Goal: Obtain resource: Obtain resource

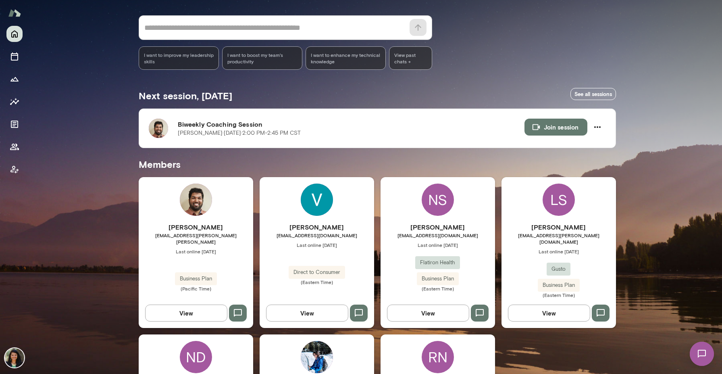
scroll to position [69, 0]
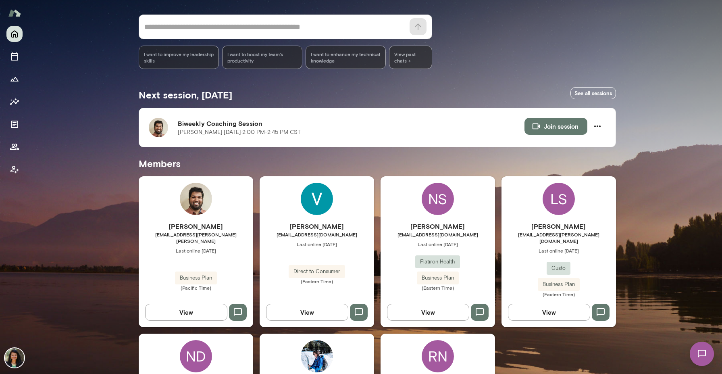
click at [185, 309] on button "View" at bounding box center [186, 312] width 82 height 17
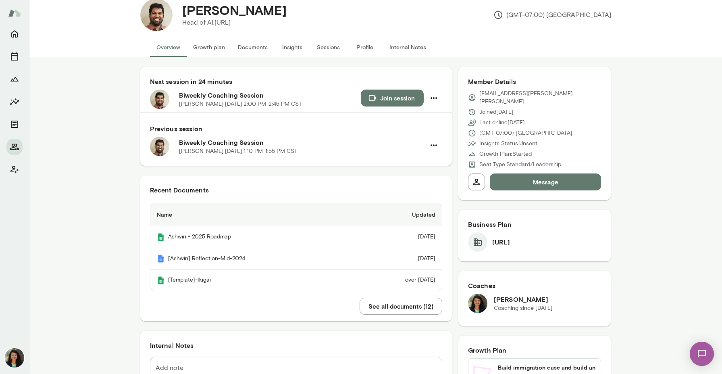
scroll to position [18, 0]
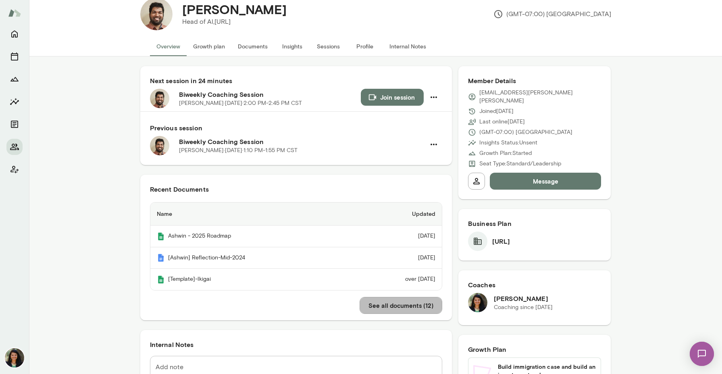
click at [389, 303] on button "See all documents ( 12 )" at bounding box center [401, 305] width 83 height 17
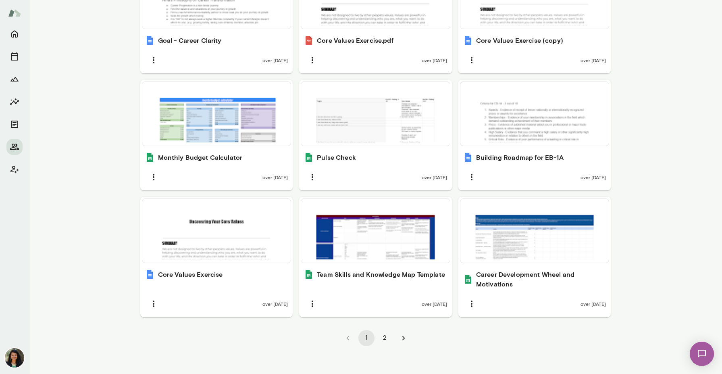
scroll to position [470, 0]
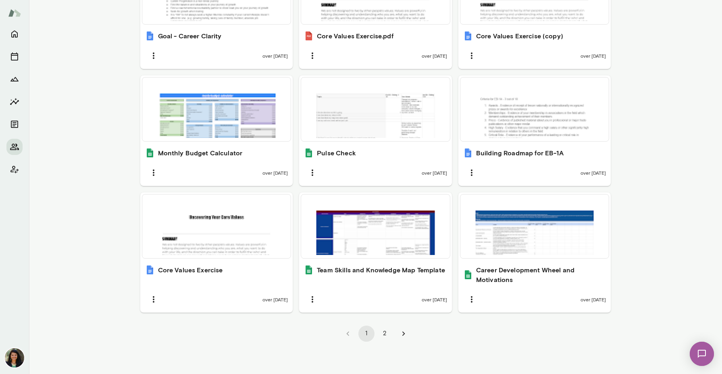
click at [388, 333] on button "2" at bounding box center [385, 333] width 16 height 16
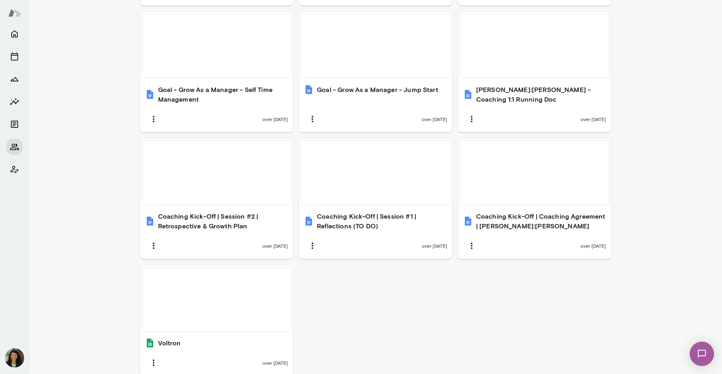
scroll to position [423, 0]
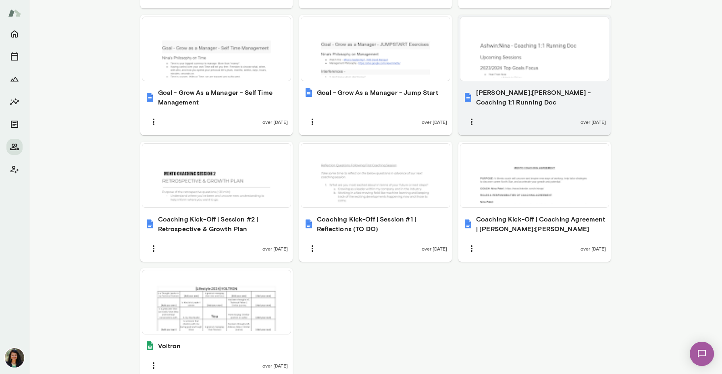
click at [512, 55] on div at bounding box center [535, 48] width 142 height 57
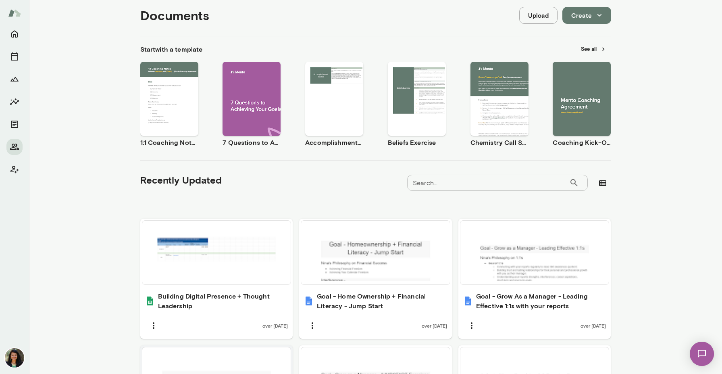
scroll to position [90, 0]
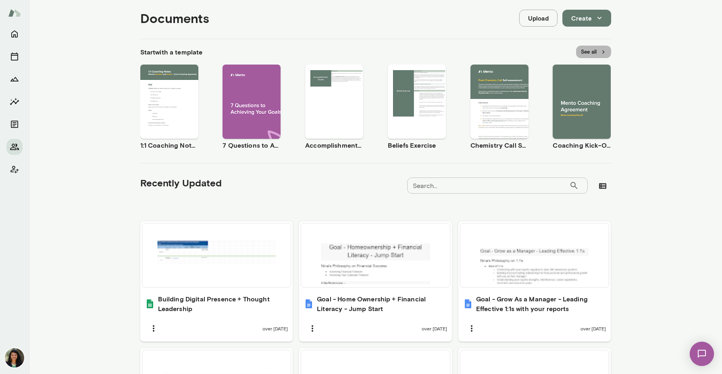
click at [599, 51] on button "See all" at bounding box center [593, 52] width 35 height 12
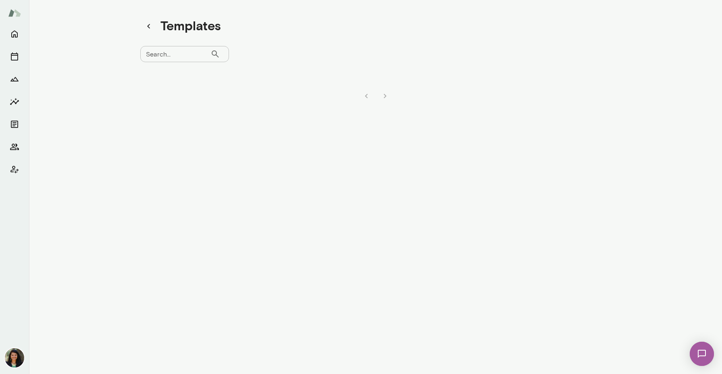
scroll to position [6, 0]
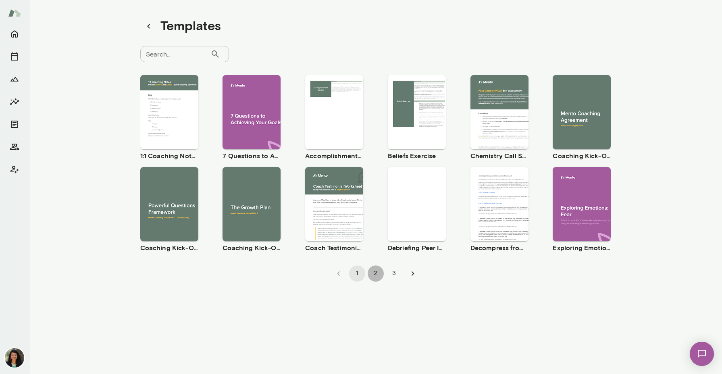
click at [378, 272] on button "2" at bounding box center [376, 273] width 16 height 16
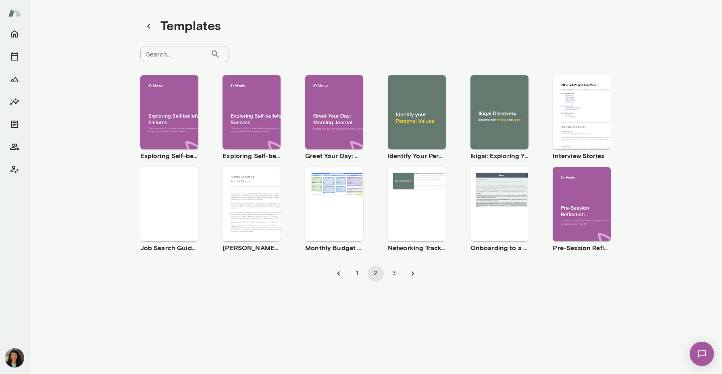
click at [393, 272] on button "3" at bounding box center [394, 273] width 16 height 16
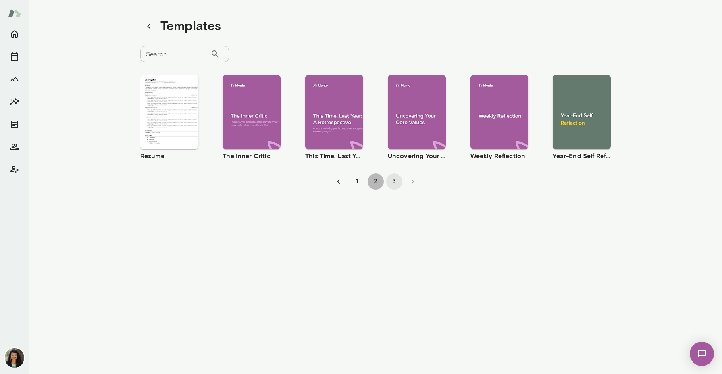
click at [374, 179] on button "2" at bounding box center [376, 181] width 16 height 16
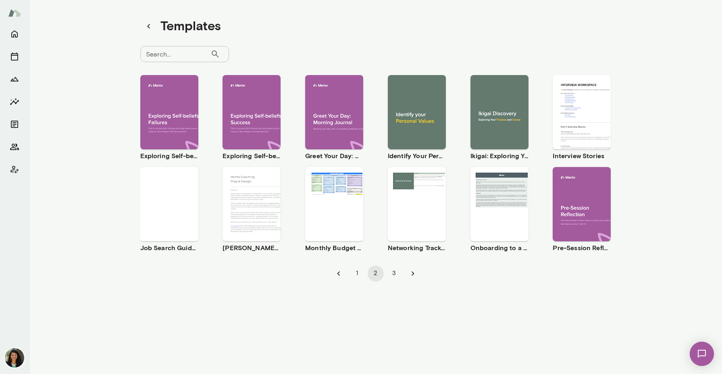
click at [164, 172] on div "Use template Preview" at bounding box center [169, 204] width 58 height 74
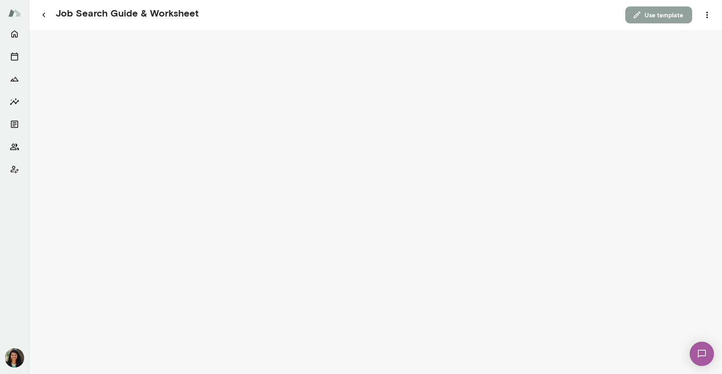
click at [665, 13] on button "Use template" at bounding box center [658, 14] width 67 height 17
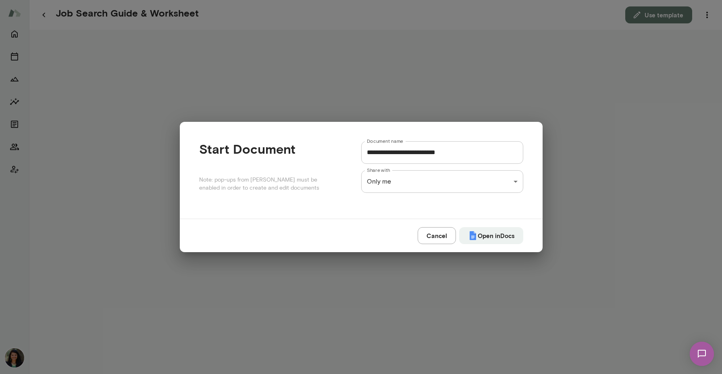
click at [394, 0] on div "**********" at bounding box center [361, 0] width 722 height 0
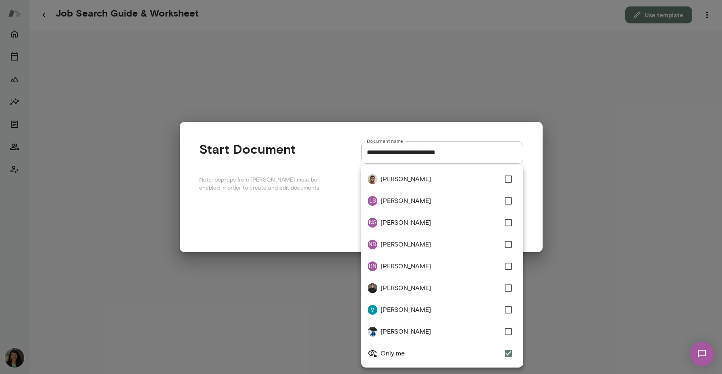
click at [396, 182] on span "[PERSON_NAME]" at bounding box center [439, 179] width 119 height 10
type input "**********"
click at [535, 223] on div at bounding box center [361, 187] width 722 height 374
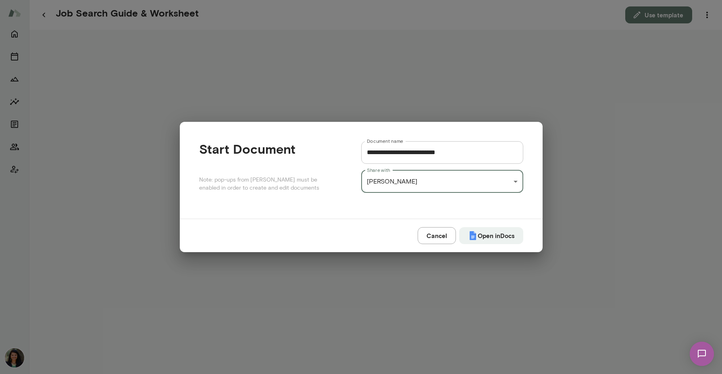
click at [369, 150] on input "**********" at bounding box center [442, 152] width 162 height 23
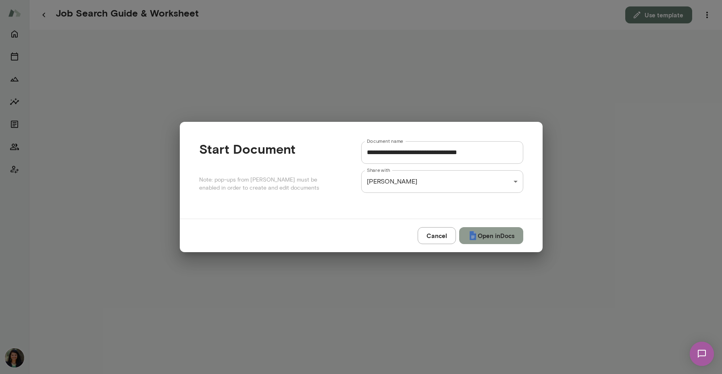
click at [503, 242] on button "Open in Docs" at bounding box center [491, 235] width 64 height 17
type input "**********"
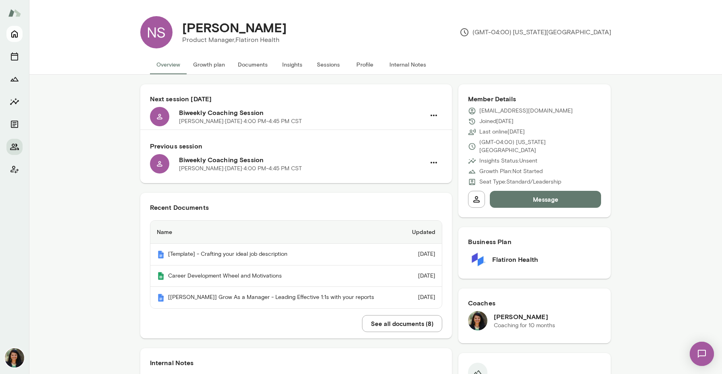
click at [13, 34] on icon "Home" at bounding box center [15, 34] width 10 height 10
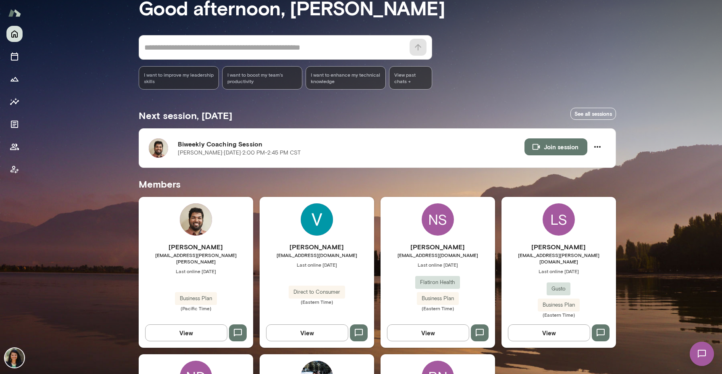
scroll to position [49, 0]
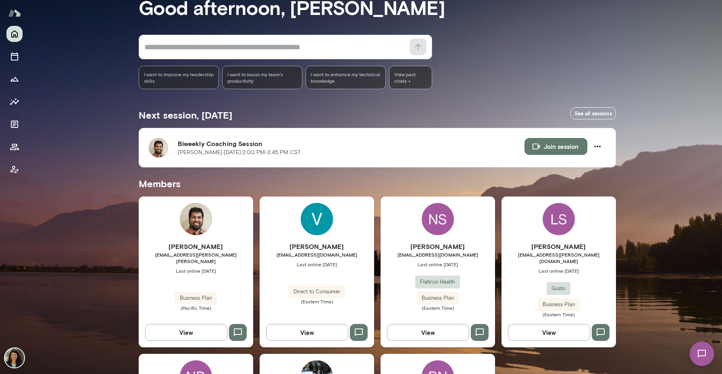
click at [308, 326] on button "View" at bounding box center [307, 332] width 82 height 17
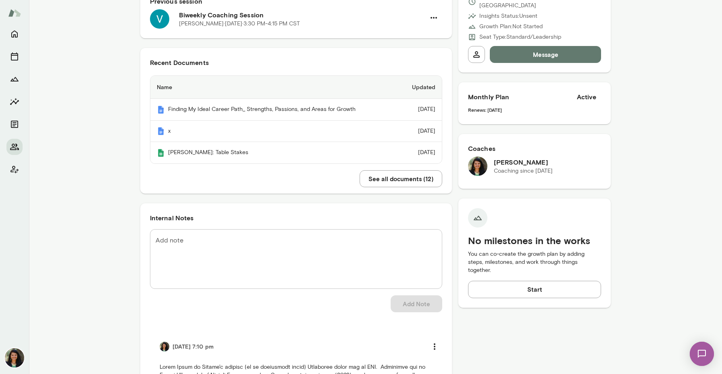
scroll to position [47, 0]
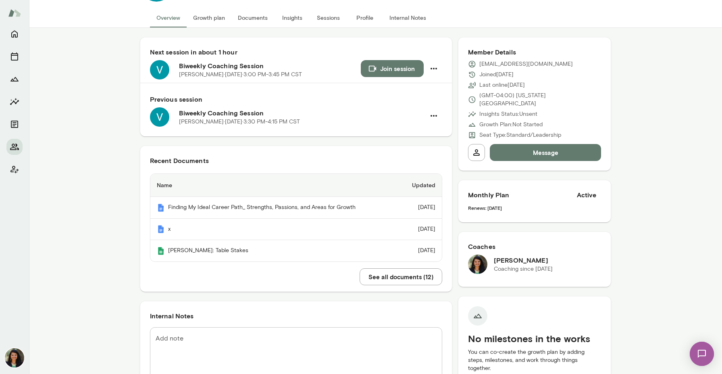
click at [391, 271] on button "See all documents ( 12 )" at bounding box center [401, 276] width 83 height 17
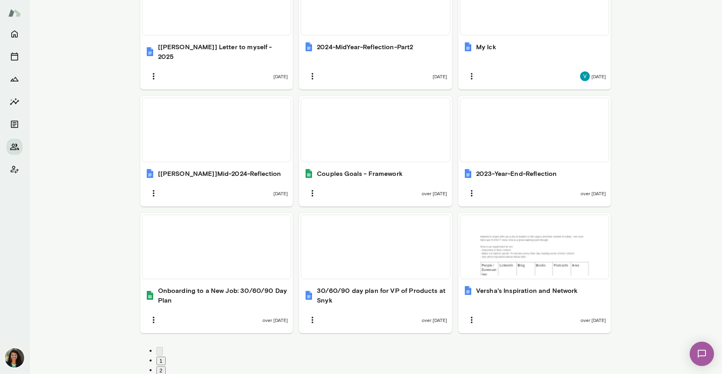
scroll to position [479, 0]
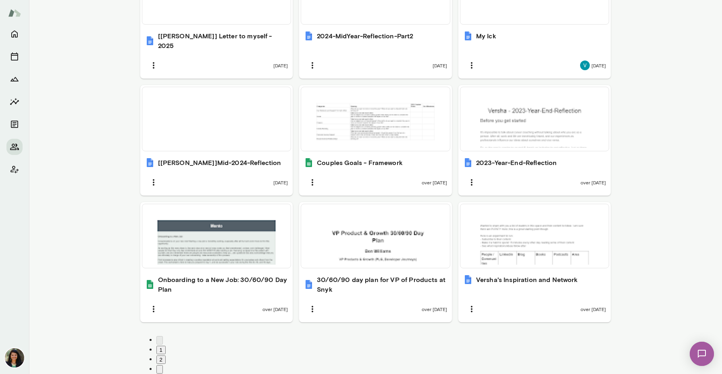
click at [166, 355] on button "2" at bounding box center [160, 359] width 9 height 8
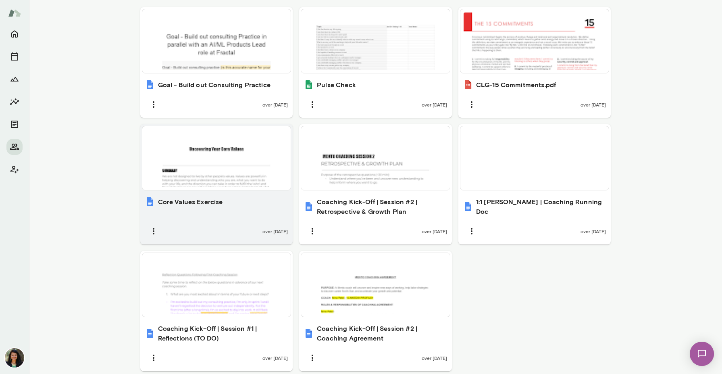
scroll to position [302, 0]
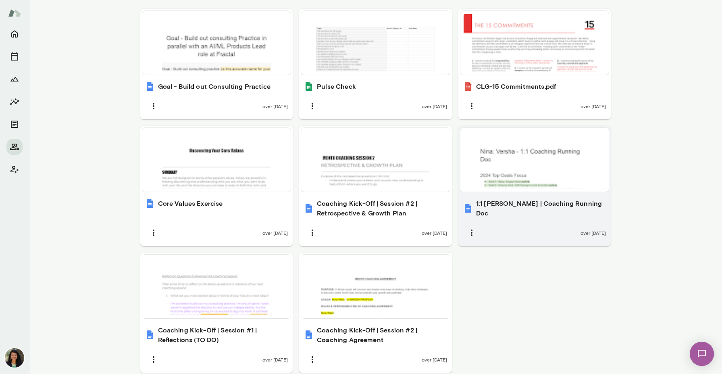
click at [493, 155] on div at bounding box center [535, 159] width 142 height 57
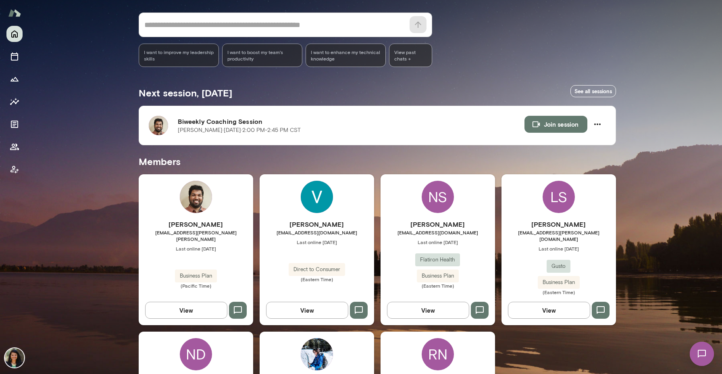
scroll to position [76, 0]
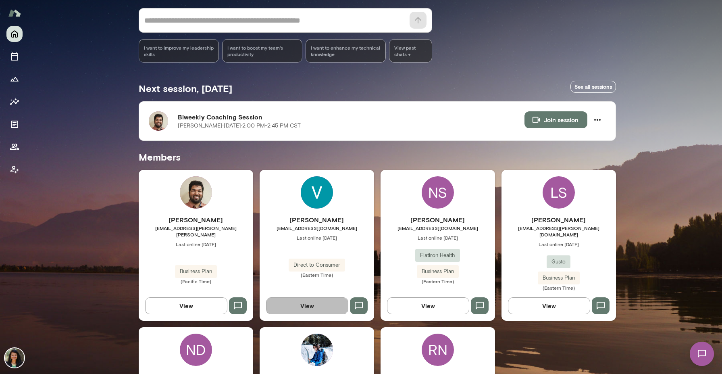
click at [306, 303] on button "View" at bounding box center [307, 305] width 82 height 17
